Goal: Task Accomplishment & Management: Manage account settings

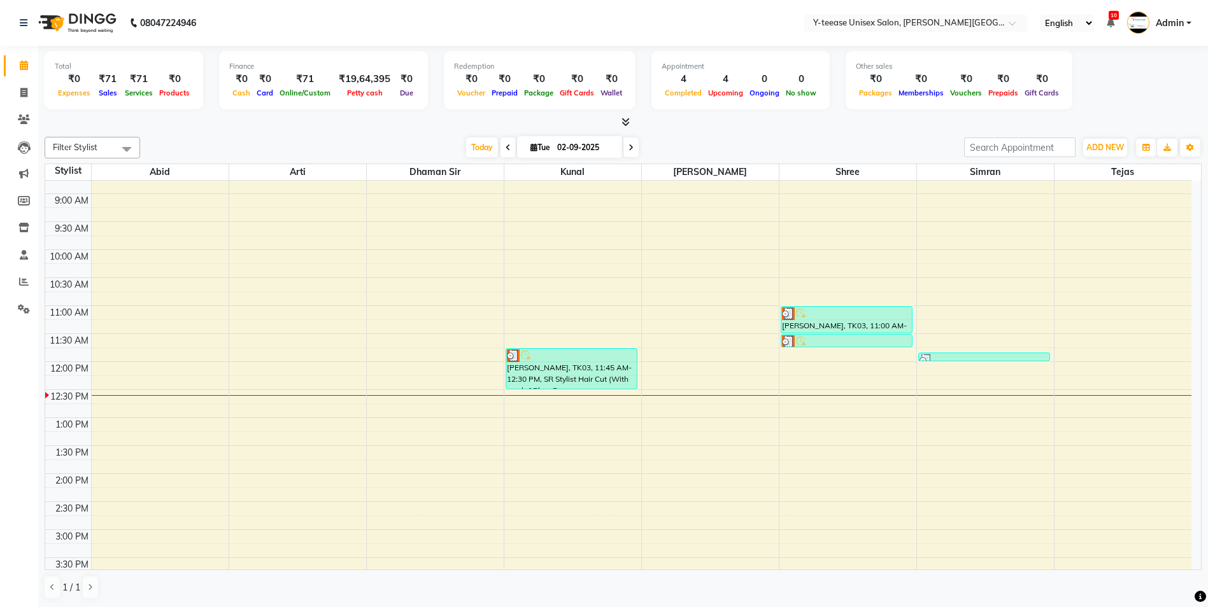
scroll to position [191, 0]
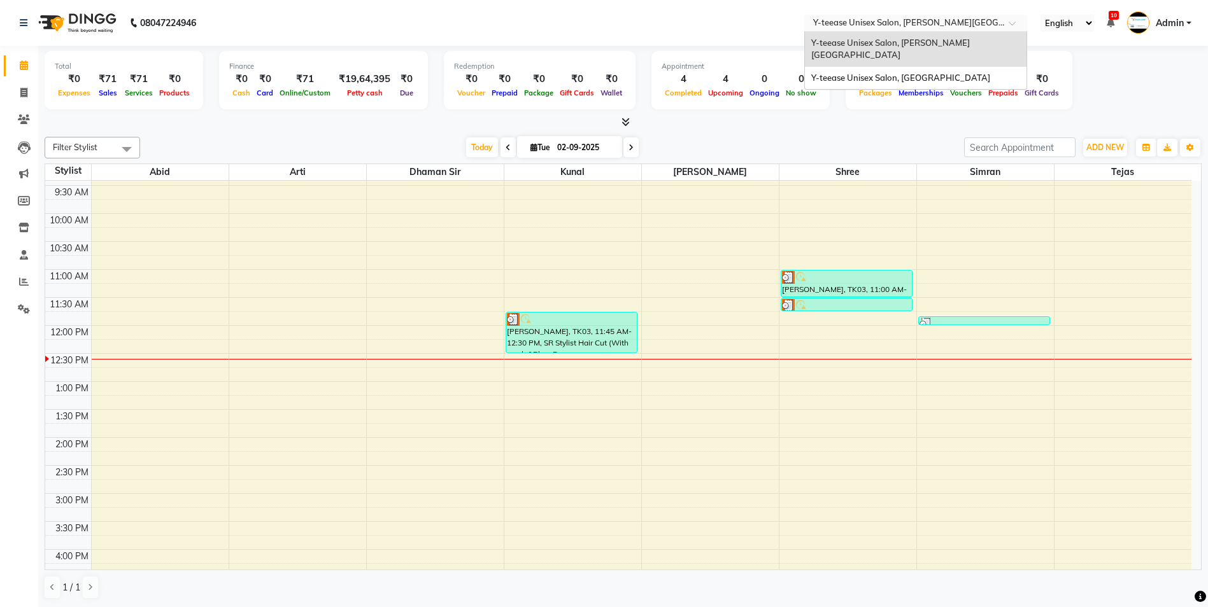
click at [907, 20] on input "text" at bounding box center [902, 24] width 185 height 13
click at [901, 67] on div "Y-teease Unisex Salon, [GEOGRAPHIC_DATA]" at bounding box center [916, 78] width 222 height 23
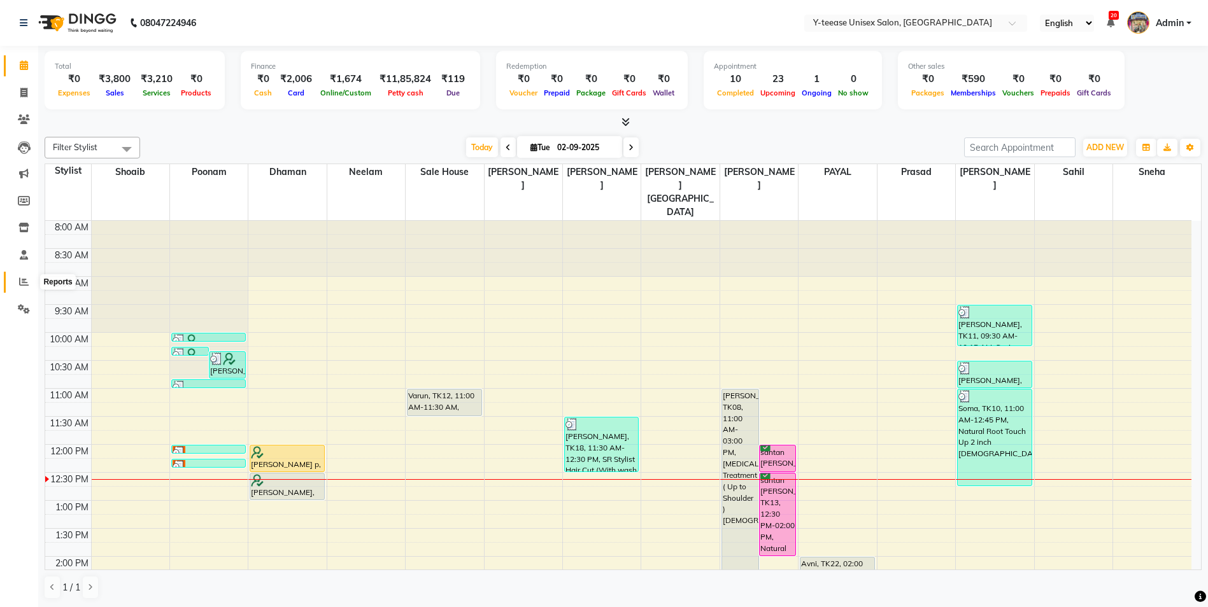
click at [25, 280] on icon at bounding box center [24, 282] width 10 height 10
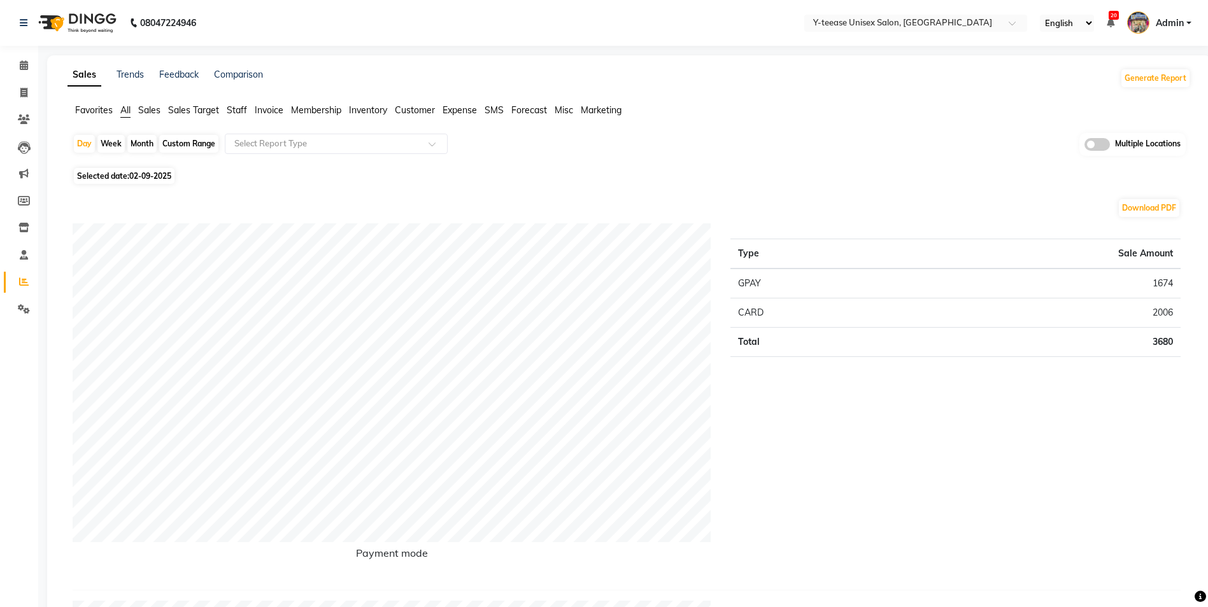
click at [142, 108] on span "Sales" at bounding box center [149, 109] width 22 height 11
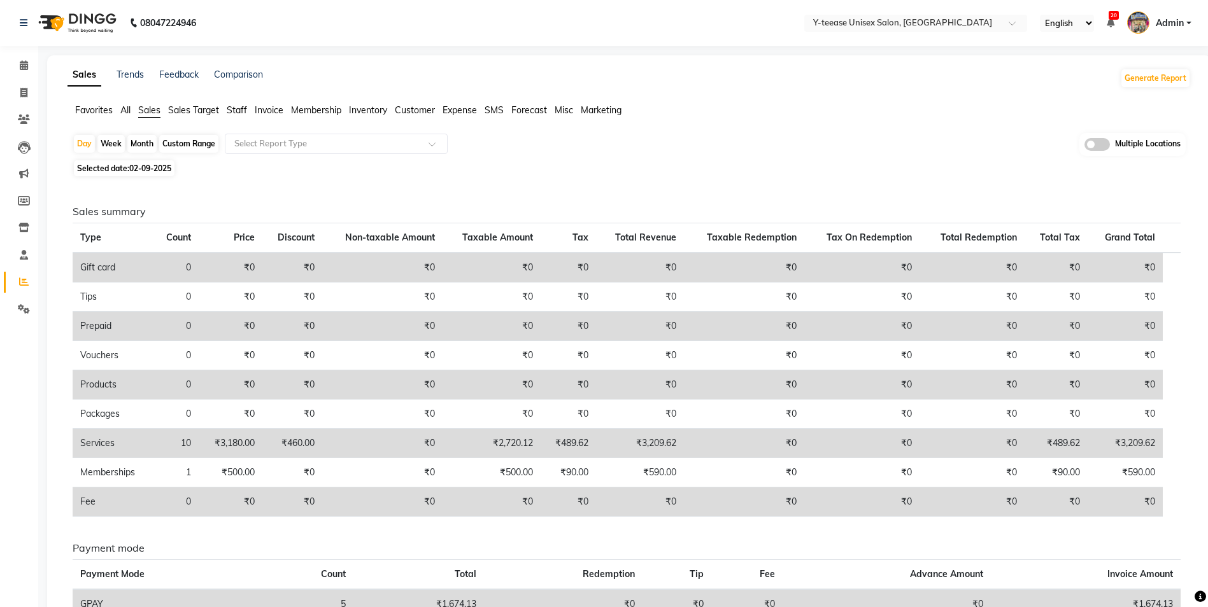
click at [137, 141] on div "Month" at bounding box center [141, 144] width 29 height 18
select select "9"
select select "2025"
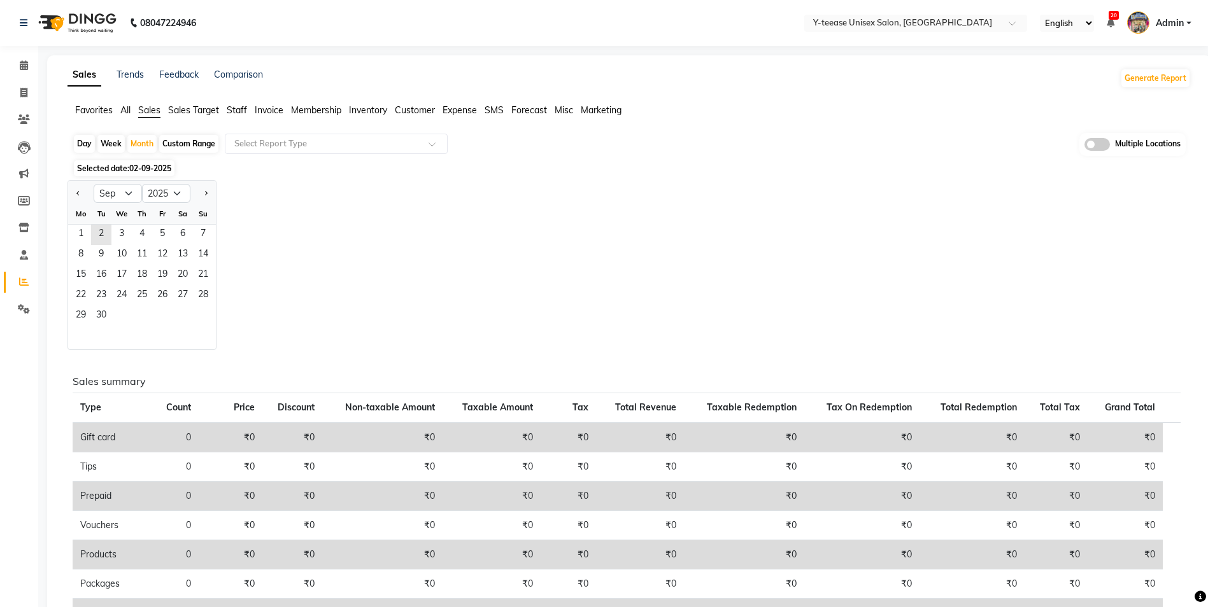
drag, startPoint x: 78, startPoint y: 190, endPoint x: 95, endPoint y: 204, distance: 21.7
click at [78, 190] on button "Previous month" at bounding box center [78, 193] width 10 height 20
select select "8"
click at [158, 229] on span "1" at bounding box center [162, 235] width 20 height 20
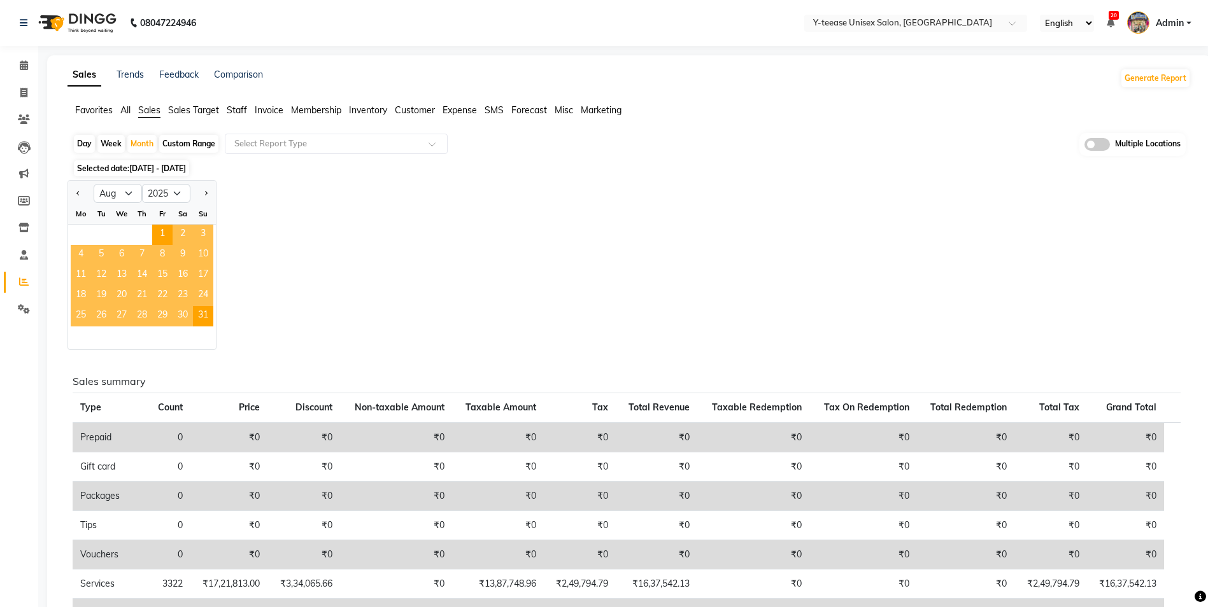
click at [236, 274] on div "Jan Feb Mar Apr May Jun [DATE] Aug Sep Oct Nov [DATE] 2016 2017 2018 2019 2020 …" at bounding box center [628, 265] width 1123 height 170
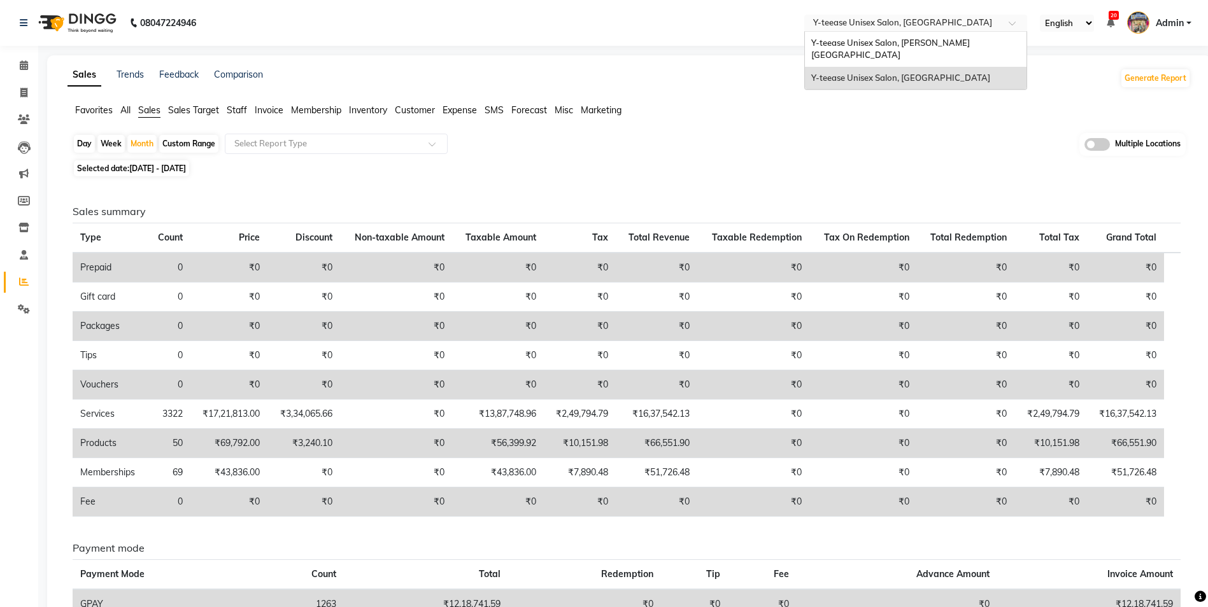
click at [990, 25] on input "text" at bounding box center [902, 24] width 185 height 13
click at [993, 87] on div "Sales Trends Feedback Comparison Generate Report" at bounding box center [629, 78] width 1138 height 20
click at [982, 27] on input "text" at bounding box center [902, 24] width 185 height 13
click at [940, 48] on div "Y-teease Unisex Salon, [PERSON_NAME][GEOGRAPHIC_DATA]" at bounding box center [916, 49] width 222 height 35
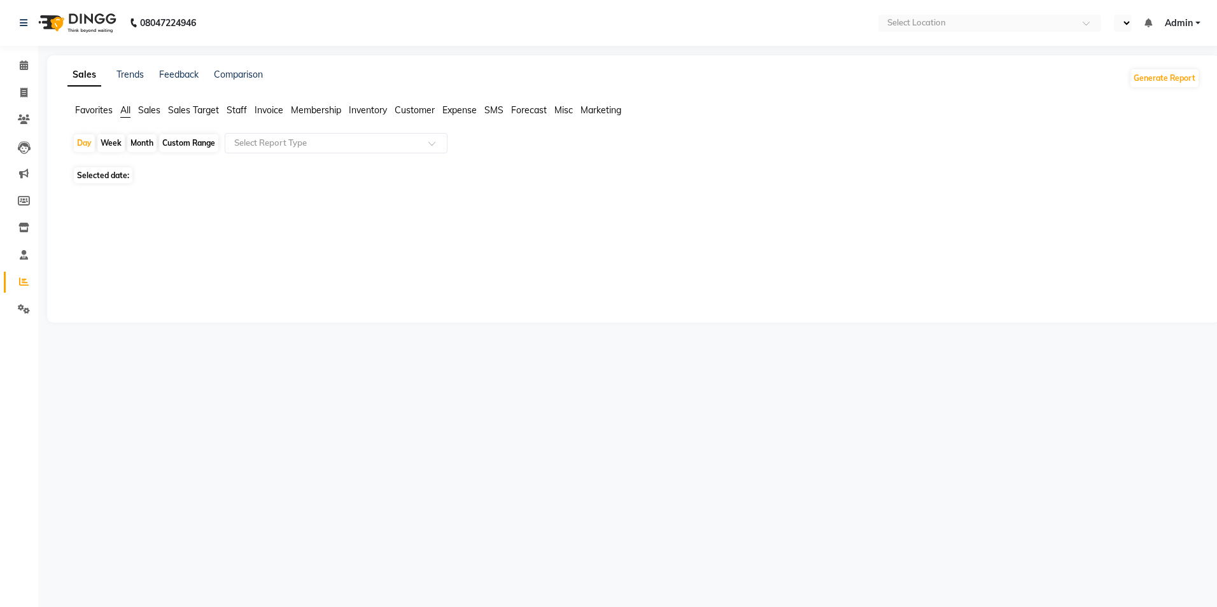
select select "en"
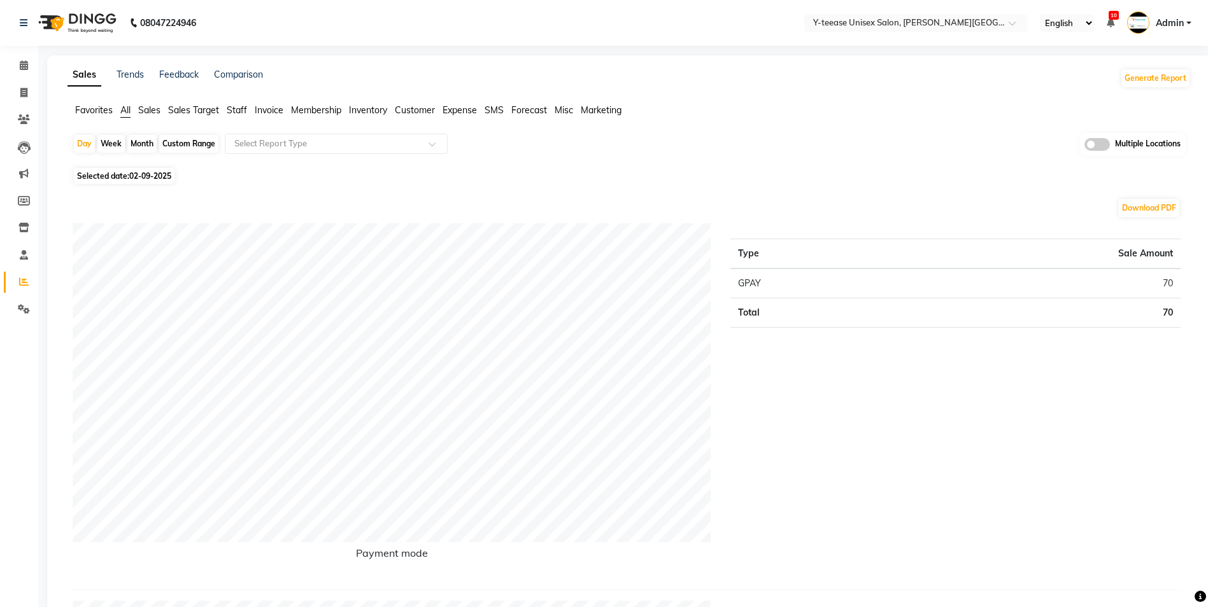
click at [146, 107] on span "Sales" at bounding box center [149, 109] width 22 height 11
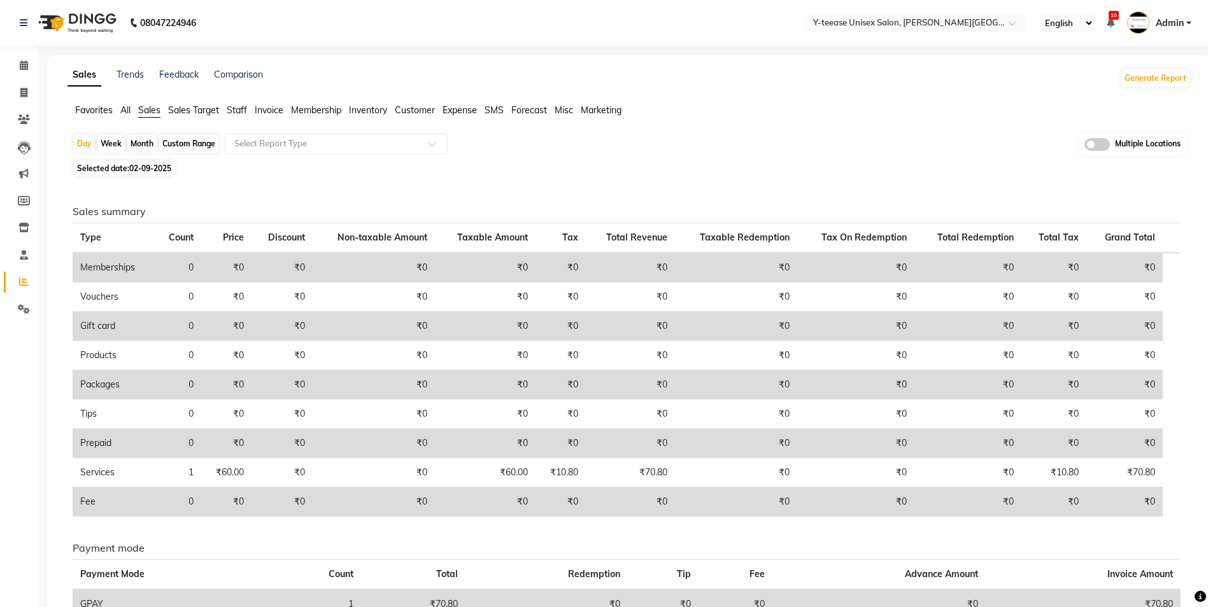
click at [150, 141] on div "Month" at bounding box center [141, 144] width 29 height 18
select select "9"
select select "2025"
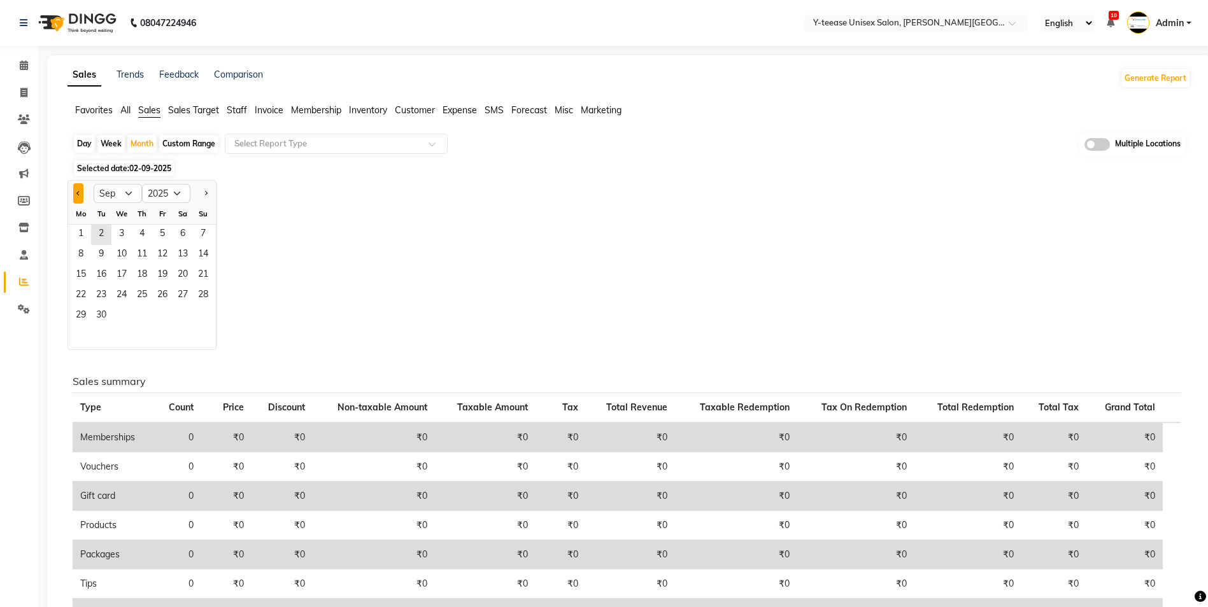
click at [74, 194] on button "Previous month" at bounding box center [78, 193] width 10 height 20
select select "8"
click at [166, 227] on span "1" at bounding box center [162, 235] width 20 height 20
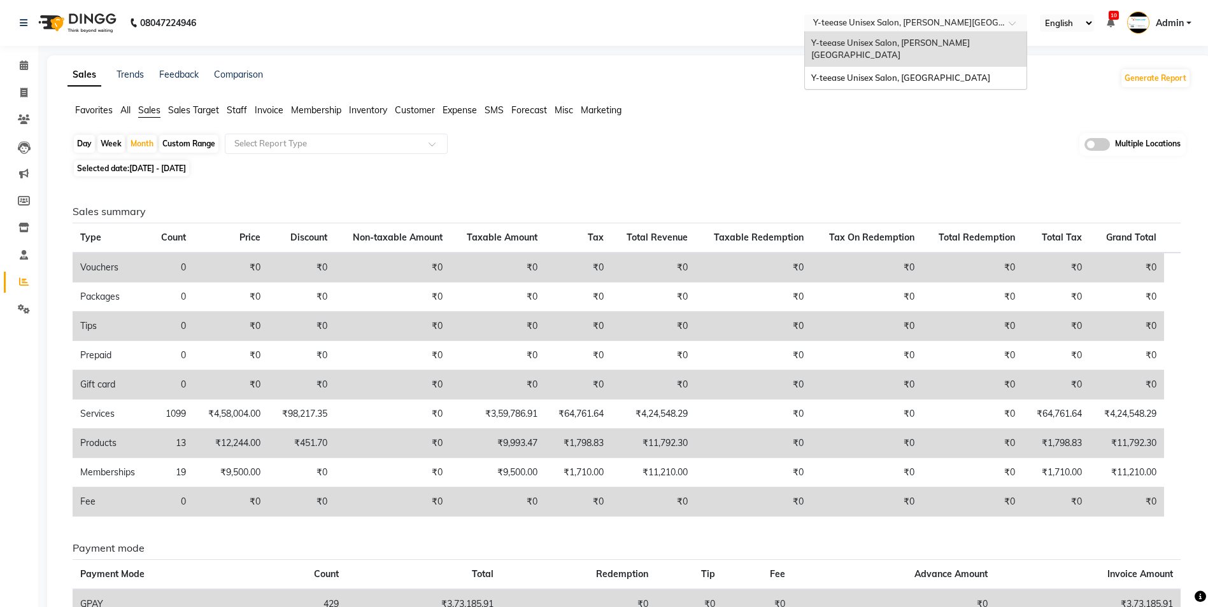
click at [954, 18] on input "text" at bounding box center [902, 24] width 185 height 13
click at [916, 73] on span "Y-teease Unisex Salon, [GEOGRAPHIC_DATA]" at bounding box center [900, 78] width 179 height 10
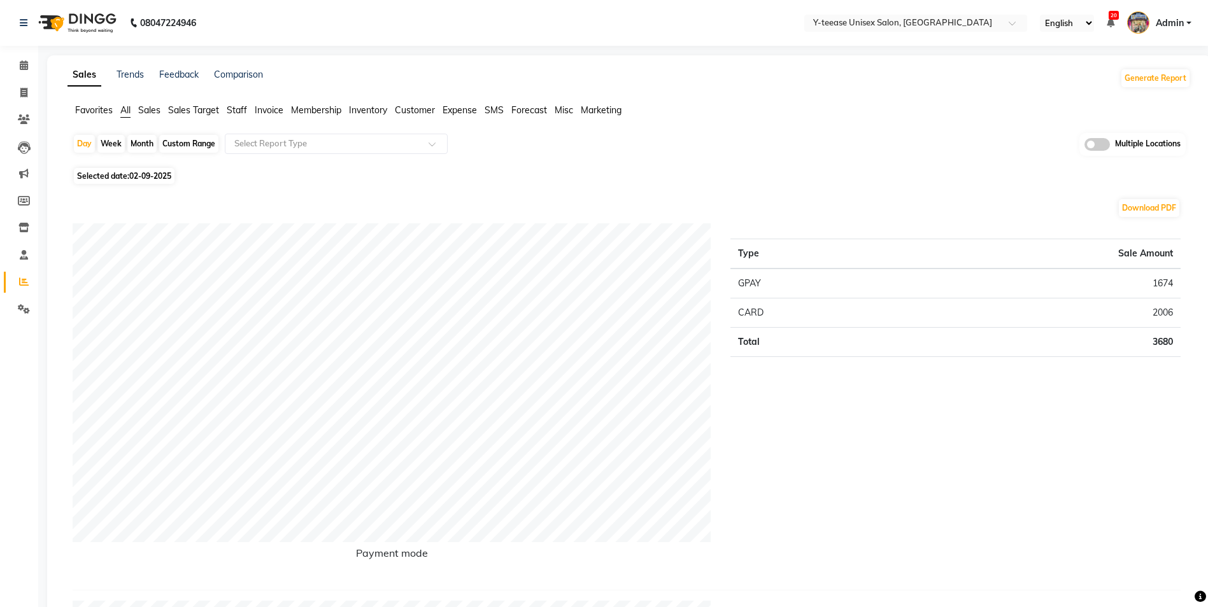
click at [1178, 19] on span "Admin" at bounding box center [1170, 23] width 28 height 13
click at [1145, 84] on link "Sign out" at bounding box center [1126, 91] width 117 height 20
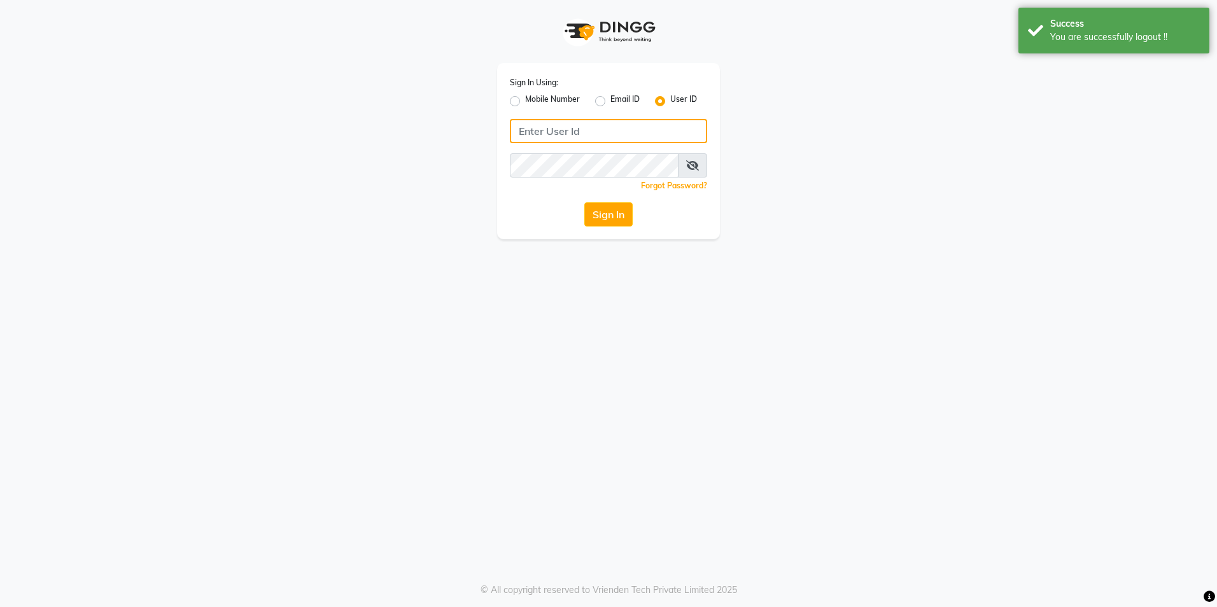
type input "8999679795"
click at [525, 99] on label "Mobile Number" at bounding box center [552, 101] width 55 height 15
click at [525, 99] on input "Mobile Number" at bounding box center [529, 98] width 8 height 8
radio input "true"
radio input "false"
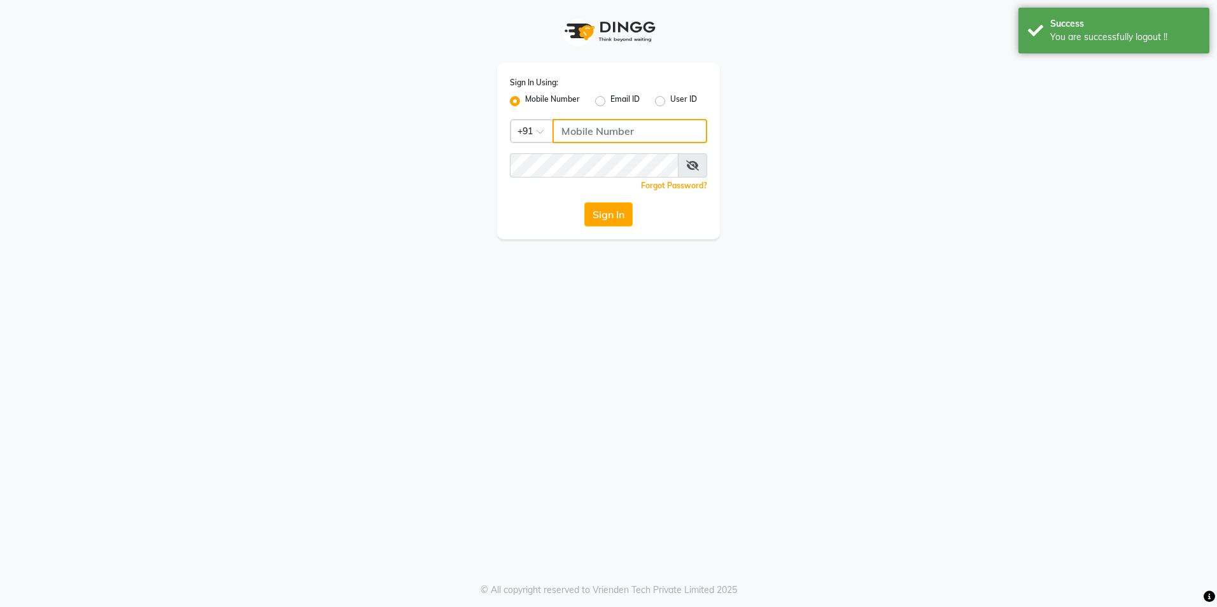
click at [586, 125] on input "Username" at bounding box center [630, 131] width 155 height 24
type input "8999679795"
click at [603, 209] on button "Sign In" at bounding box center [608, 214] width 48 height 24
